Goal: Task Accomplishment & Management: Use online tool/utility

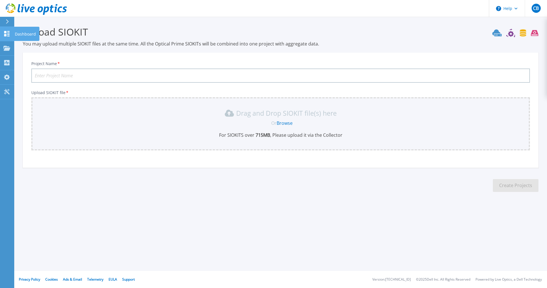
click at [26, 32] on p "Dashboard" at bounding box center [25, 34] width 21 height 15
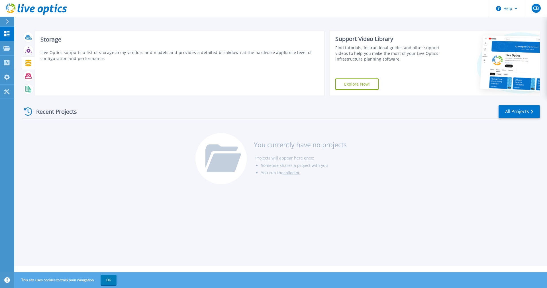
click at [30, 66] on icon at bounding box center [28, 63] width 6 height 7
click at [27, 65] on icon at bounding box center [28, 63] width 7 height 7
click at [29, 63] on icon at bounding box center [28, 63] width 6 height 7
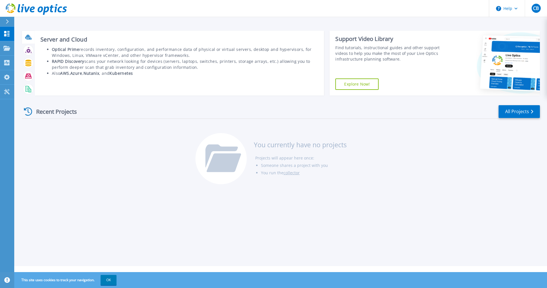
click at [30, 37] on icon at bounding box center [28, 37] width 6 height 4
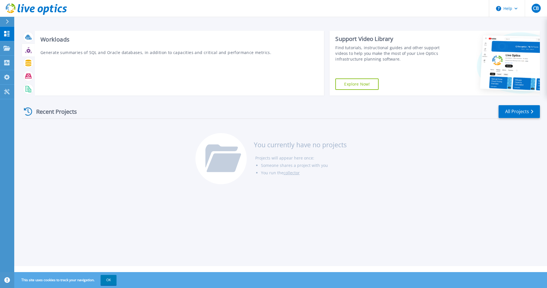
click at [30, 50] on icon at bounding box center [28, 50] width 7 height 7
click at [28, 66] on icon at bounding box center [28, 63] width 6 height 7
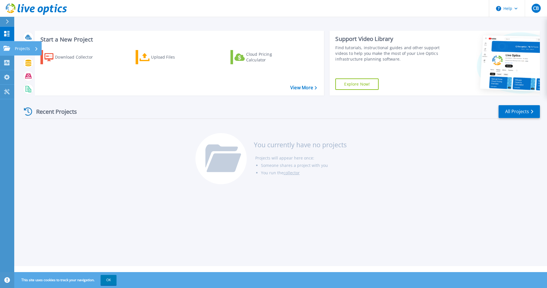
click at [12, 47] on link "Projects Projects" at bounding box center [7, 48] width 14 height 15
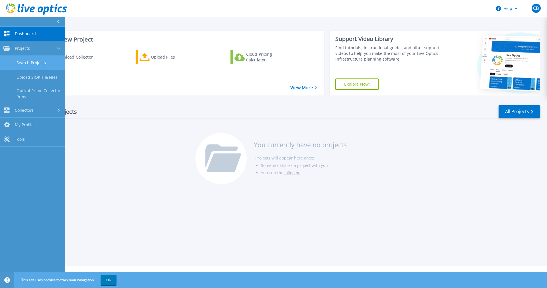
click at [31, 62] on link "Search Projects" at bounding box center [32, 63] width 65 height 15
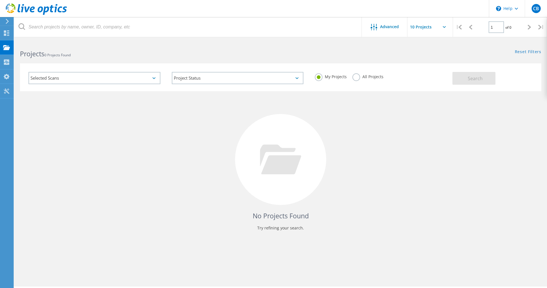
click at [155, 78] on icon at bounding box center [153, 78] width 3 height 2
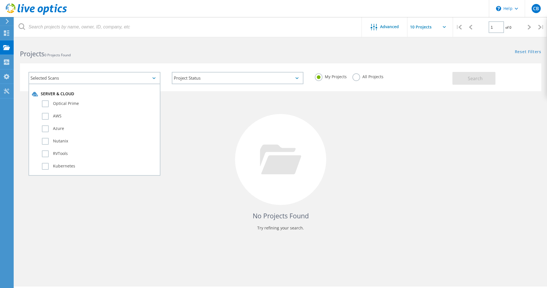
click at [150, 77] on div "Selected Scans" at bounding box center [94, 78] width 132 height 12
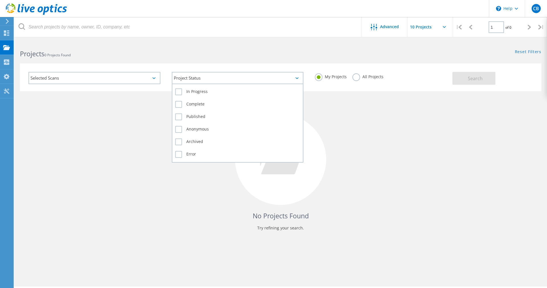
click at [245, 74] on div "Project Status" at bounding box center [238, 78] width 132 height 12
click at [239, 76] on div "Project Status" at bounding box center [238, 78] width 132 height 12
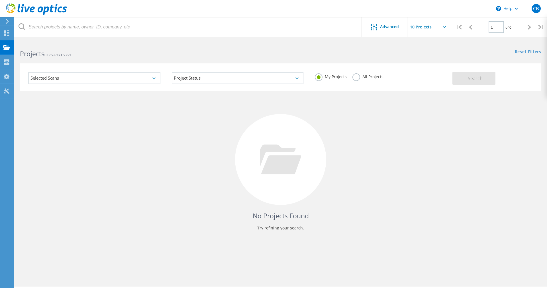
click at [361, 76] on label "All Projects" at bounding box center [367, 75] width 31 height 5
click at [0, 0] on input "All Projects" at bounding box center [0, 0] width 0 height 0
click at [475, 78] on span "Search" at bounding box center [474, 78] width 15 height 6
click at [323, 77] on label "My Projects" at bounding box center [331, 75] width 32 height 5
click at [0, 0] on input "My Projects" at bounding box center [0, 0] width 0 height 0
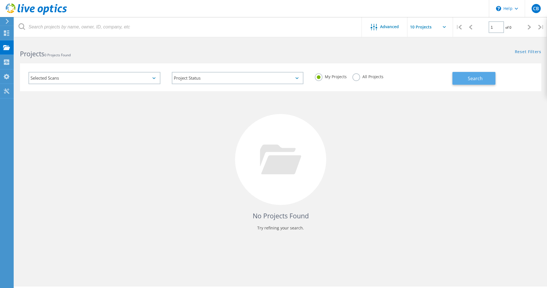
click at [476, 78] on span "Search" at bounding box center [474, 78] width 15 height 6
click at [25, 60] on div "Collectors" at bounding box center [28, 62] width 25 height 4
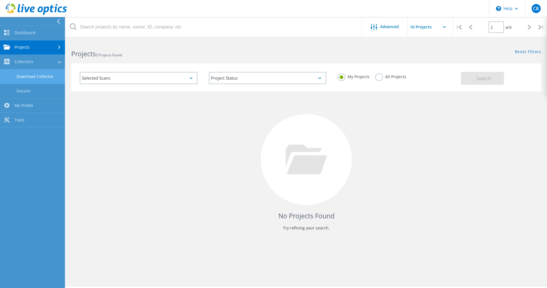
click at [27, 77] on link "Download Collector" at bounding box center [32, 76] width 65 height 15
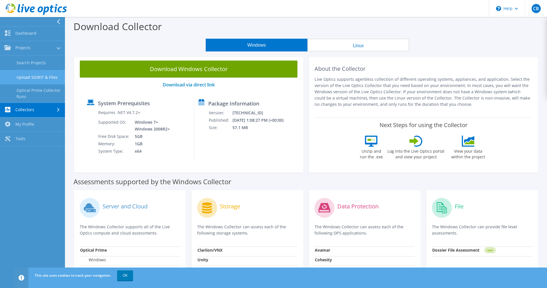
click at [43, 76] on link "Upload SIOKIT & Files" at bounding box center [32, 77] width 65 height 15
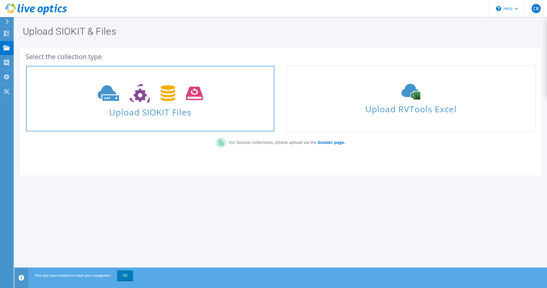
click at [154, 96] on icon at bounding box center [150, 94] width 105 height 20
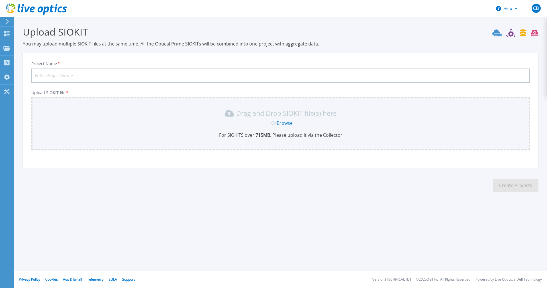
click at [50, 76] on input "Project Name *" at bounding box center [280, 76] width 498 height 14
click at [54, 76] on input "Project Name *" at bounding box center [280, 76] width 498 height 14
click at [52, 74] on input "Project Name *" at bounding box center [280, 76] width 498 height 14
drag, startPoint x: 71, startPoint y: 77, endPoint x: 77, endPoint y: 76, distance: 6.7
click at [73, 77] on input "YCCD-ReDesign" at bounding box center [280, 76] width 498 height 14
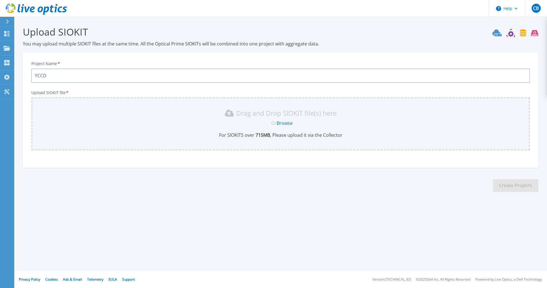
click at [66, 74] on input "YCCD" at bounding box center [280, 76] width 498 height 14
type input "YCCD-ReDesign"
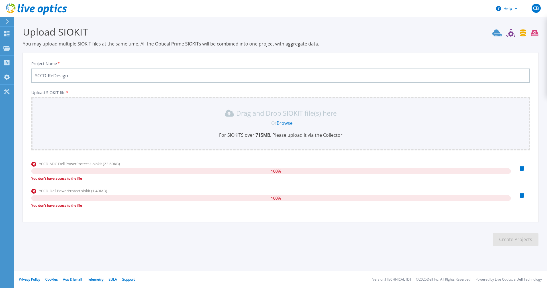
click at [522, 167] on icon at bounding box center [521, 168] width 5 height 5
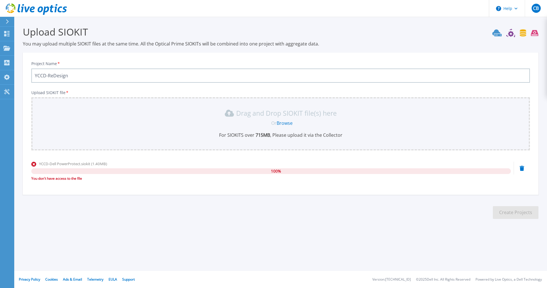
click at [522, 168] on icon at bounding box center [521, 168] width 5 height 5
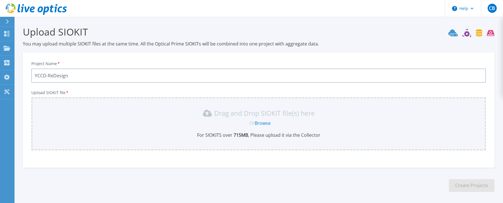
click at [263, 123] on link "Browse" at bounding box center [262, 123] width 16 height 6
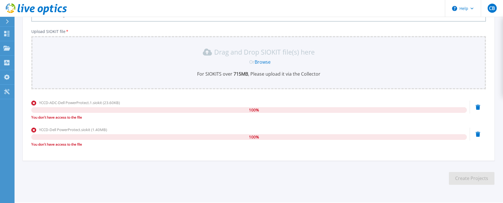
scroll to position [48, 0]
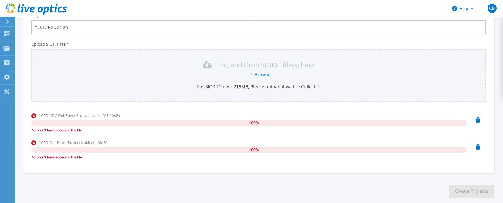
click at [479, 119] on icon at bounding box center [477, 120] width 5 height 5
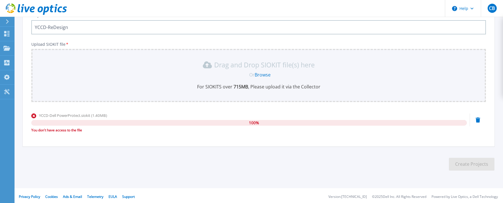
click at [477, 118] on icon at bounding box center [477, 120] width 5 height 5
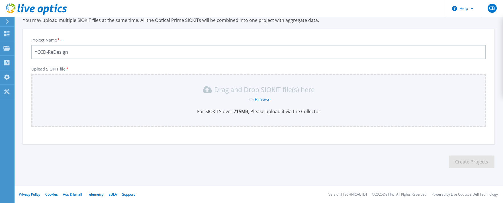
scroll to position [23, 0]
click at [264, 101] on link "Browse" at bounding box center [262, 100] width 16 height 6
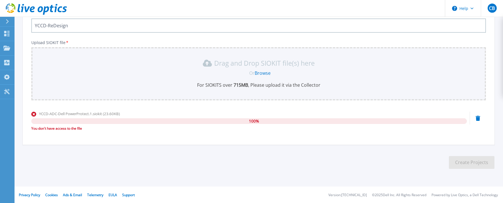
scroll to position [50, 0]
drag, startPoint x: 477, startPoint y: 115, endPoint x: 475, endPoint y: 121, distance: 5.8
click at [477, 116] on div at bounding box center [477, 118] width 5 height 6
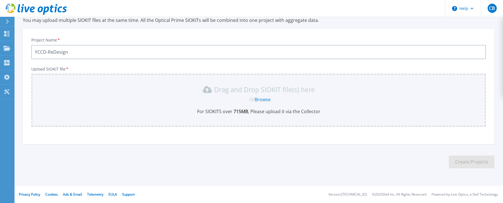
scroll to position [23, 0]
click at [19, 49] on p "Projects" at bounding box center [22, 48] width 15 height 15
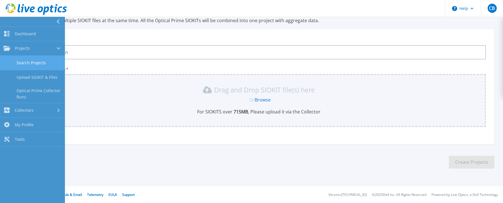
click at [21, 59] on link "Search Projects" at bounding box center [32, 63] width 65 height 15
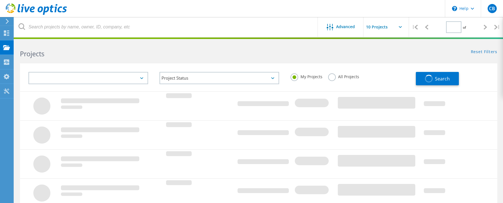
type input "1"
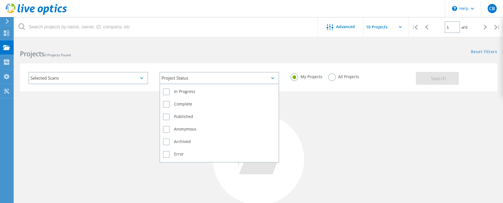
click at [189, 78] on div "Project Status" at bounding box center [219, 78] width 120 height 12
click at [165, 92] on label "In Progress" at bounding box center [219, 92] width 113 height 7
click at [0, 0] on input "In Progress" at bounding box center [0, 0] width 0 height 0
click at [165, 102] on label "Complete" at bounding box center [219, 104] width 113 height 7
click at [0, 0] on input "Complete" at bounding box center [0, 0] width 0 height 0
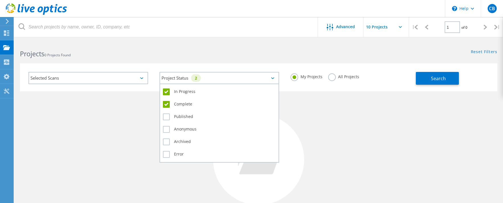
drag, startPoint x: 164, startPoint y: 116, endPoint x: 166, endPoint y: 125, distance: 9.2
click at [164, 116] on label "Published" at bounding box center [219, 117] width 113 height 7
click at [0, 0] on input "Published" at bounding box center [0, 0] width 0 height 0
drag, startPoint x: 167, startPoint y: 131, endPoint x: 167, endPoint y: 139, distance: 8.0
click at [167, 131] on label "Anonymous" at bounding box center [219, 129] width 113 height 7
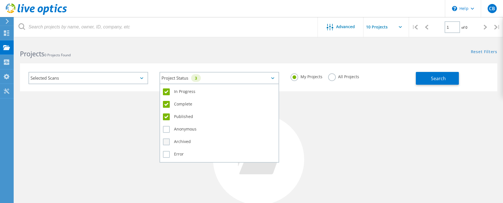
click at [0, 0] on input "Anonymous" at bounding box center [0, 0] width 0 height 0
click at [166, 141] on label "Archived" at bounding box center [219, 142] width 113 height 7
click at [0, 0] on input "Archived" at bounding box center [0, 0] width 0 height 0
click at [167, 155] on label "Error" at bounding box center [219, 154] width 113 height 7
click at [0, 0] on input "Error" at bounding box center [0, 0] width 0 height 0
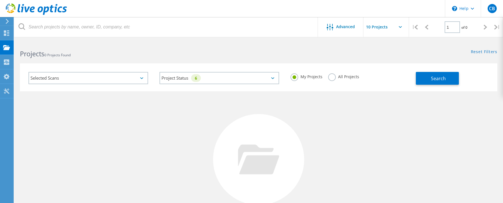
click at [104, 82] on div "Selected Scans" at bounding box center [88, 78] width 120 height 12
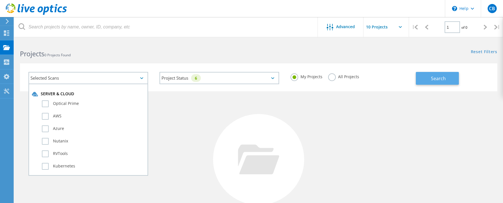
click at [442, 77] on span "Search" at bounding box center [438, 78] width 15 height 6
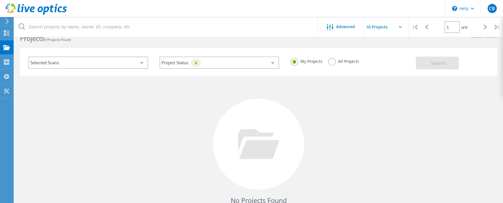
scroll to position [29, 0]
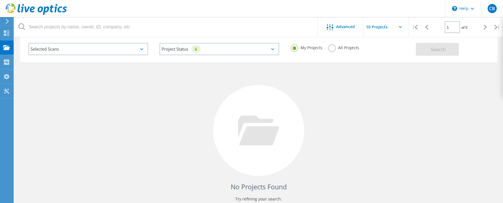
click at [386, 28] on input "text" at bounding box center [391, 27] width 57 height 20
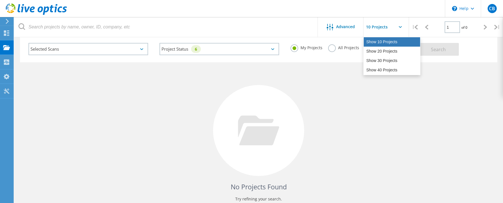
click at [395, 42] on div "Show 10 Projects" at bounding box center [392, 41] width 56 height 9
type input "Show 10 Projects"
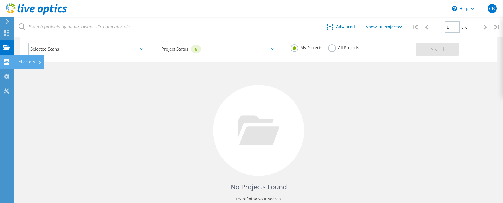
click at [4, 61] on use at bounding box center [6, 61] width 5 height 5
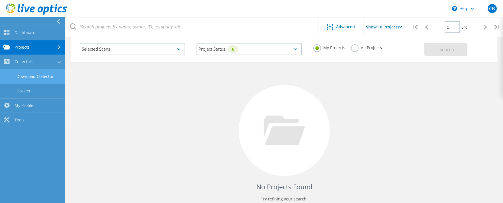
click at [30, 78] on link "Download Collector" at bounding box center [32, 76] width 65 height 15
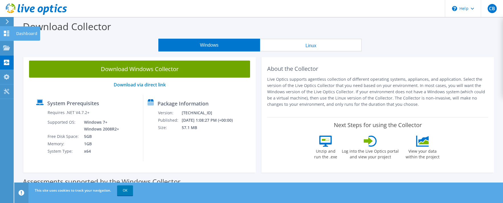
click at [5, 36] on use at bounding box center [6, 33] width 5 height 5
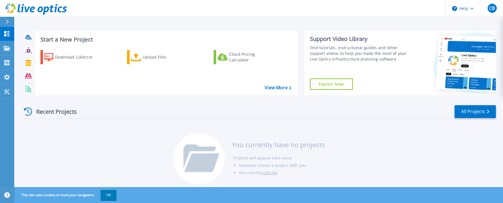
click at [7, 25] on div at bounding box center [9, 22] width 9 height 10
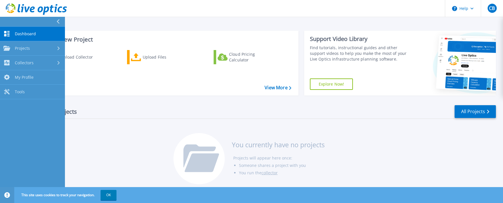
click at [18, 36] on span "Dashboard" at bounding box center [25, 33] width 21 height 5
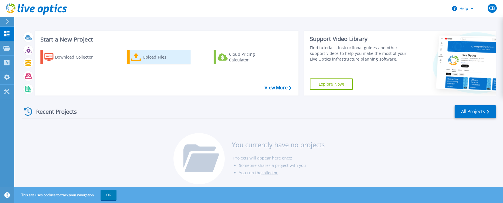
click at [147, 57] on div "Upload Files" at bounding box center [166, 57] width 46 height 11
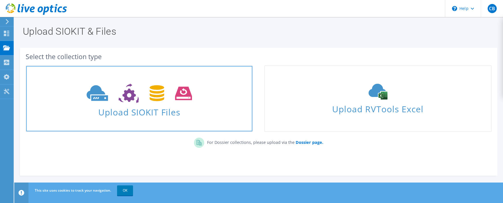
click at [135, 103] on icon at bounding box center [139, 94] width 105 height 20
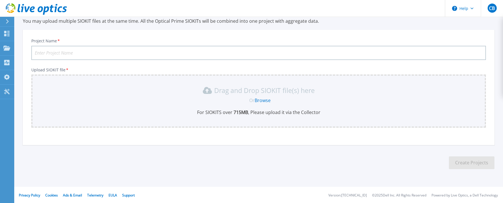
scroll to position [23, 0]
click at [64, 52] on input "Project Name *" at bounding box center [258, 52] width 454 height 14
type input "YCCD-ReDesign"
click at [266, 98] on link "Browse" at bounding box center [262, 100] width 16 height 6
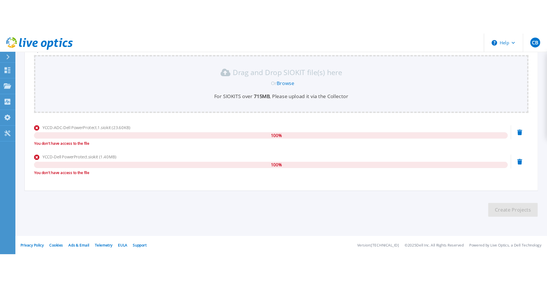
scroll to position [0, 0]
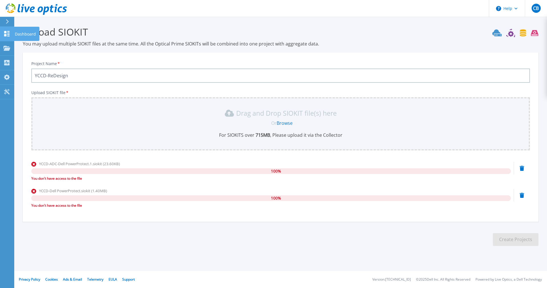
click at [36, 33] on div "Dashboard" at bounding box center [26, 34] width 25 height 14
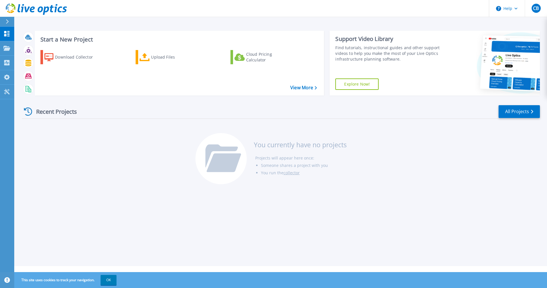
click at [6, 21] on icon at bounding box center [7, 21] width 3 height 5
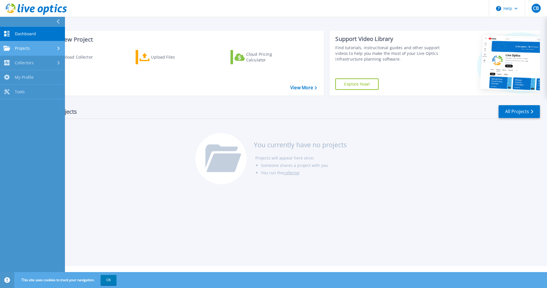
click at [22, 49] on span "Projects" at bounding box center [22, 48] width 15 height 5
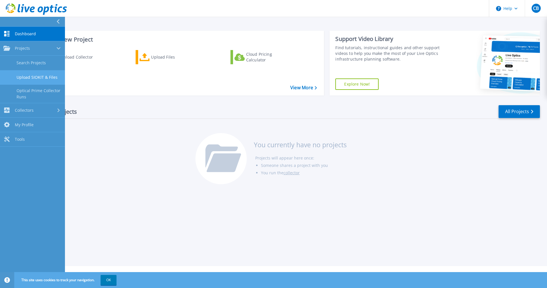
click at [27, 78] on link "Upload SIOKIT & Files" at bounding box center [32, 77] width 65 height 15
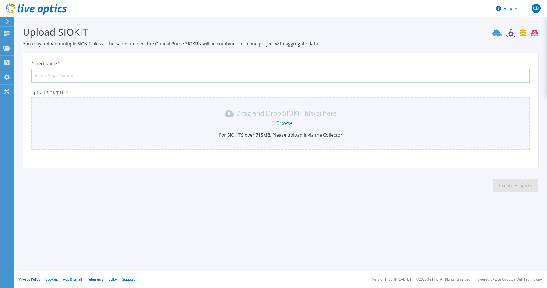
click at [55, 74] on input "Project Name *" at bounding box center [280, 76] width 498 height 14
type input "YCCD-ReDesign"
click at [290, 124] on link "Browse" at bounding box center [284, 123] width 16 height 6
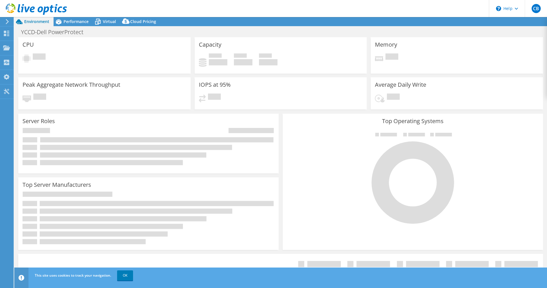
select select "USD"
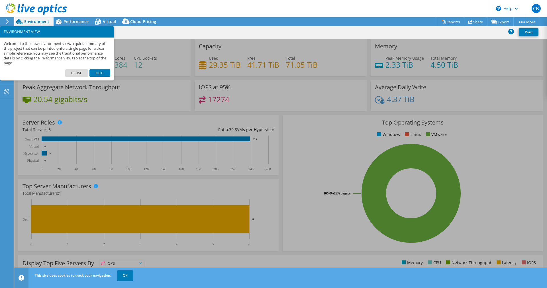
drag, startPoint x: 99, startPoint y: 72, endPoint x: 78, endPoint y: 75, distance: 21.6
click at [99, 72] on link "Next" at bounding box center [99, 72] width 20 height 7
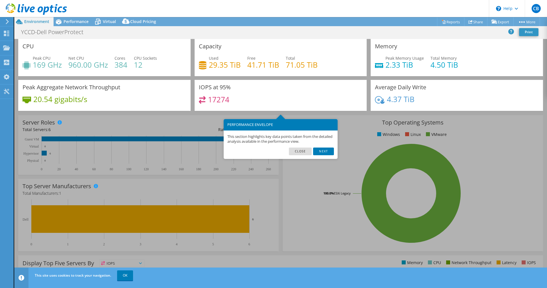
click at [323, 152] on link "Next" at bounding box center [323, 151] width 20 height 7
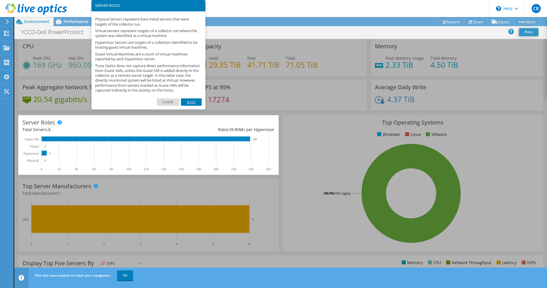
click at [194, 106] on link "Next" at bounding box center [191, 101] width 20 height 7
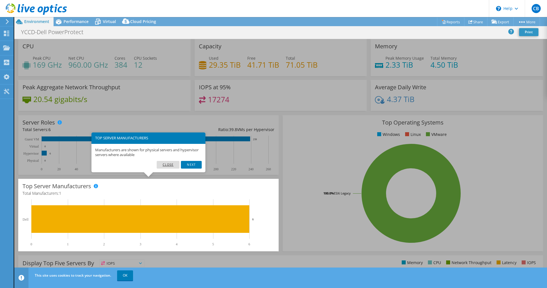
click at [171, 164] on link "Close" at bounding box center [168, 164] width 23 height 7
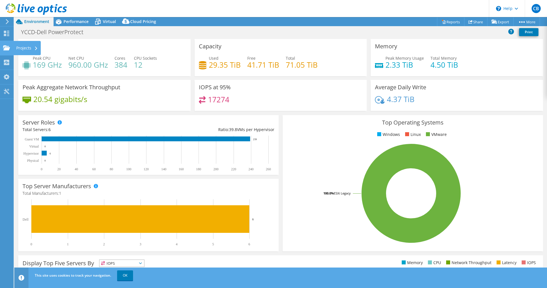
click at [25, 47] on div "Projects" at bounding box center [26, 48] width 27 height 14
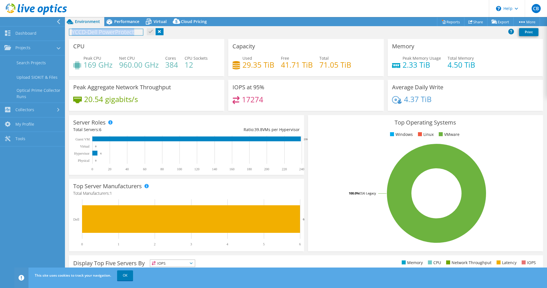
drag, startPoint x: 136, startPoint y: 33, endPoint x: 73, endPoint y: 30, distance: 63.3
click at [65, 31] on div "YCCD-Dell PowerProtect Print" at bounding box center [306, 32] width 482 height 11
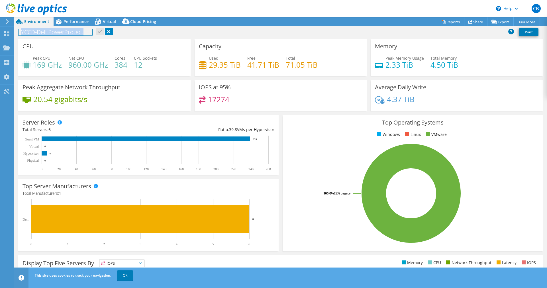
copy h1 "YCCD-Dell PowerProtect"
click at [18, 33] on div "Dashboard" at bounding box center [26, 33] width 27 height 14
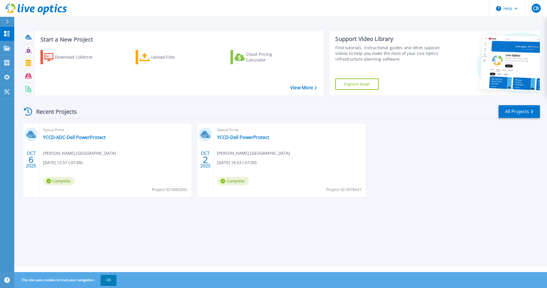
drag, startPoint x: 112, startPoint y: 137, endPoint x: 110, endPoint y: 140, distance: 3.7
click at [110, 140] on div "Optical Prime YCCD-ADC-Dell PowerProtect [PERSON_NAME] , [GEOGRAPHIC_DATA] [DAT…" at bounding box center [116, 161] width 152 height 74
click at [109, 138] on div "Optical Prime YCCD-ADC-Dell PowerProtect [PERSON_NAME] , [GEOGRAPHIC_DATA] [DAT…" at bounding box center [116, 161] width 152 height 74
drag, startPoint x: 115, startPoint y: 137, endPoint x: 109, endPoint y: 136, distance: 6.3
click at [109, 136] on div "Optical Prime YCCD-ADC-Dell PowerProtect [PERSON_NAME] , [GEOGRAPHIC_DATA] [DAT…" at bounding box center [116, 161] width 152 height 74
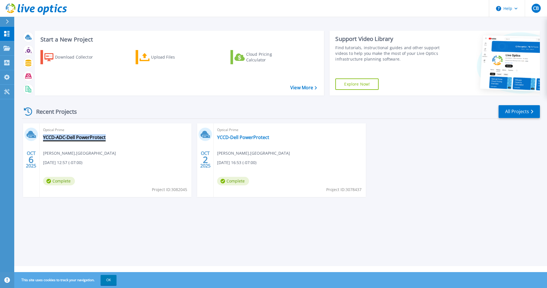
drag, startPoint x: 112, startPoint y: 138, endPoint x: 108, endPoint y: 137, distance: 4.5
click at [108, 137] on div "Optical Prime YCCD-ADC-Dell PowerProtect [PERSON_NAME] , [GEOGRAPHIC_DATA] [DAT…" at bounding box center [116, 161] width 152 height 74
copy div "YCCD-ADC-Dell PowerProtect"
drag, startPoint x: 274, startPoint y: 138, endPoint x: 270, endPoint y: 138, distance: 3.1
click at [270, 138] on div "Optical Prime YCCD-Dell PowerProtect [PERSON_NAME] , [GEOGRAPHIC_DATA] DISTRICT…" at bounding box center [290, 161] width 152 height 74
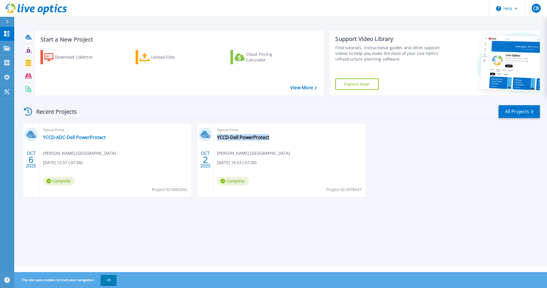
copy div "YCCD-Dell PowerProtect"
